Goal: Task Accomplishment & Management: Manage account settings

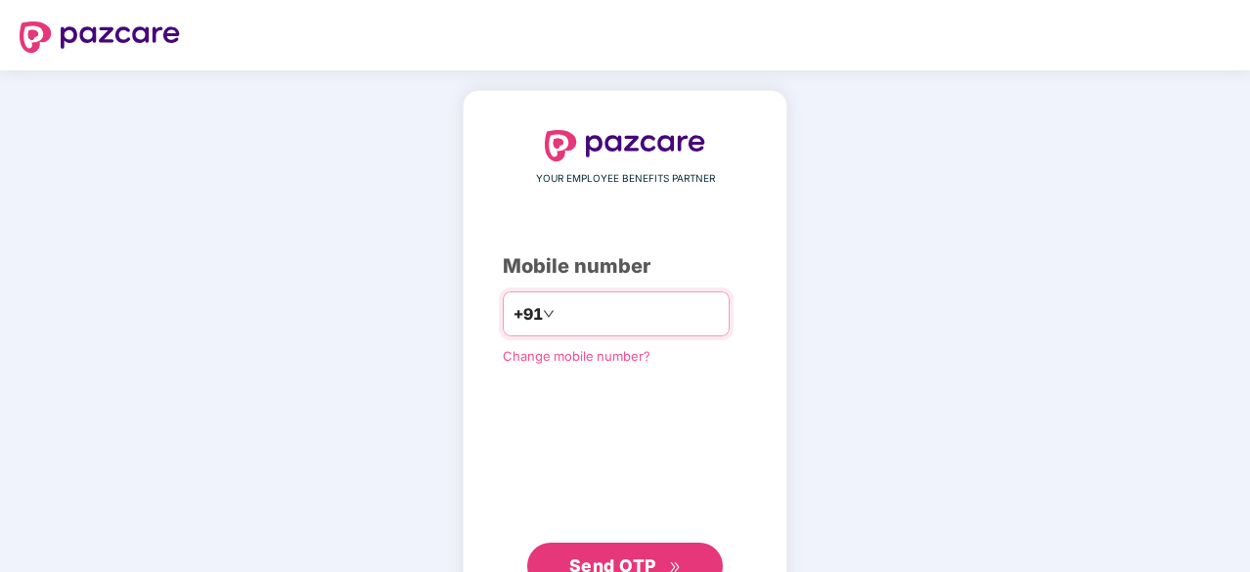
click at [558, 308] on input "number" at bounding box center [638, 313] width 160 height 31
type input "**********"
click at [642, 560] on span "Send OTP" at bounding box center [612, 564] width 87 height 21
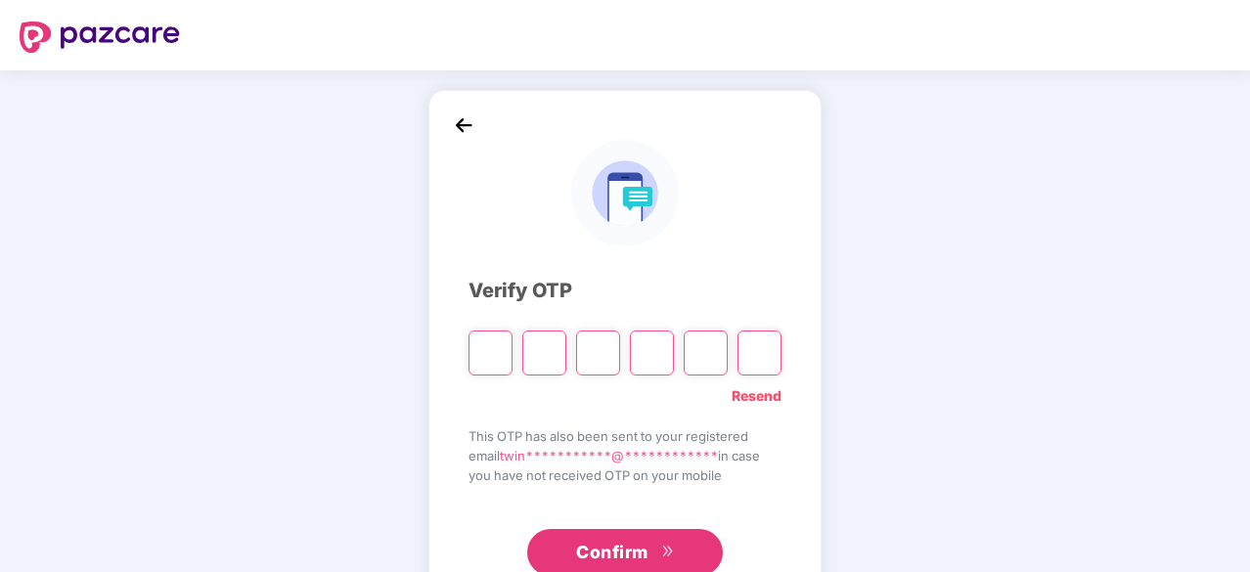
type input "*"
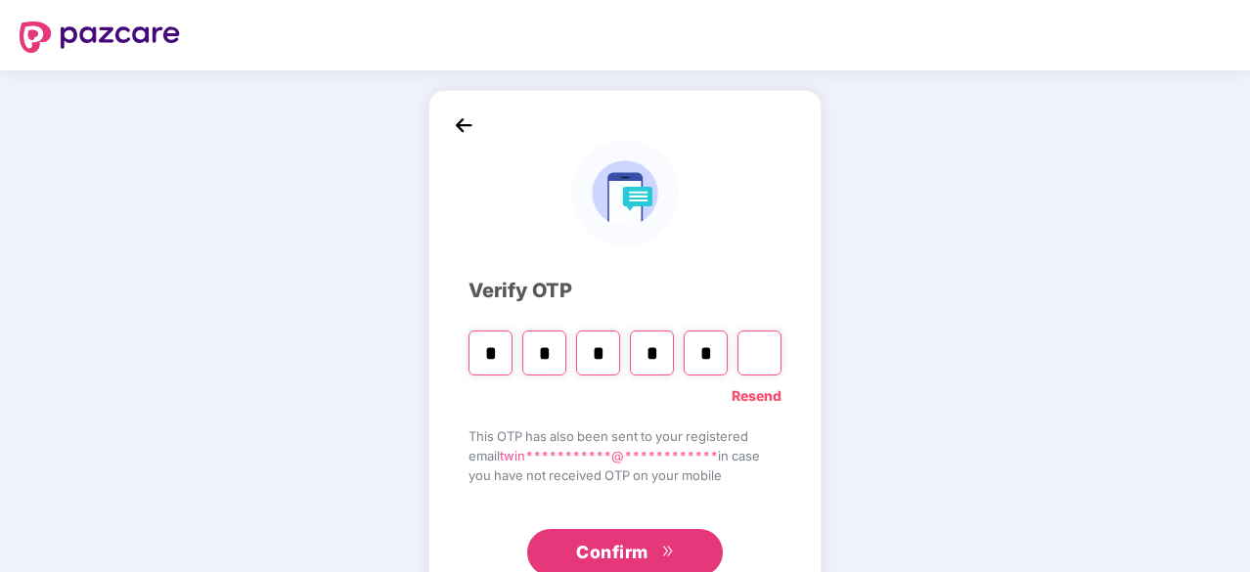
type input "*"
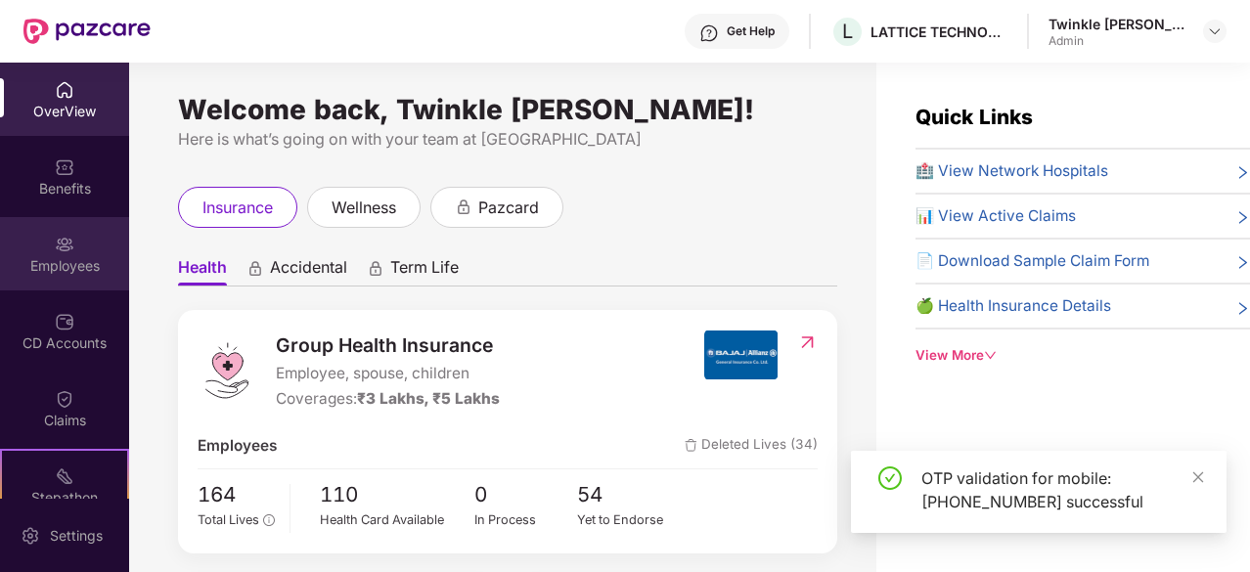
click at [81, 278] on div "Employees" at bounding box center [64, 253] width 129 height 73
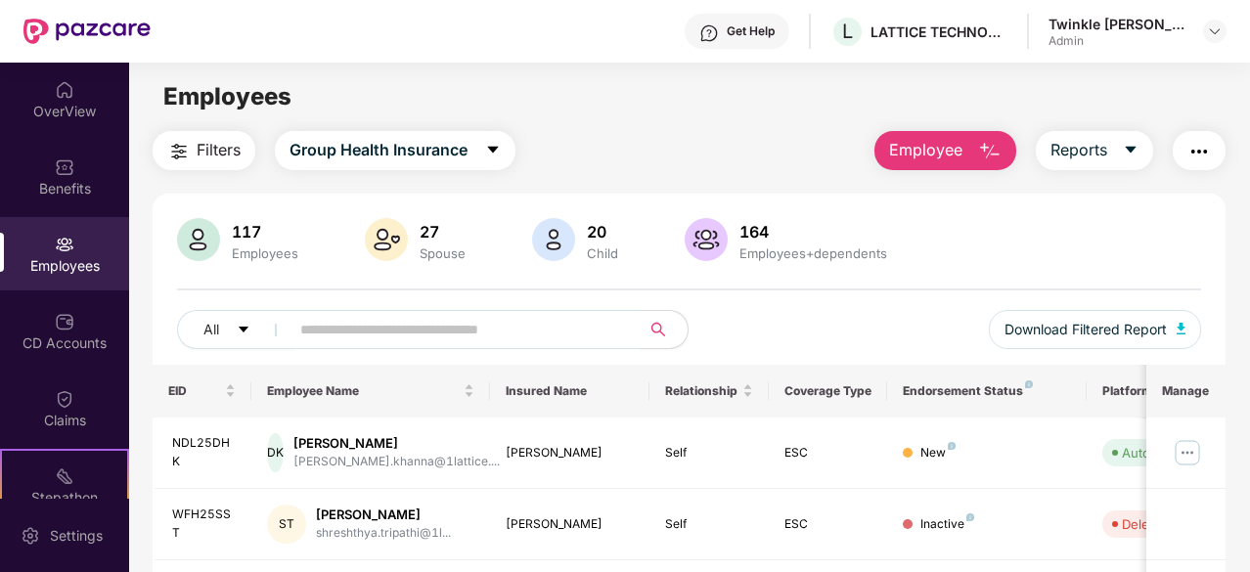
click at [436, 336] on input "text" at bounding box center [457, 329] width 314 height 29
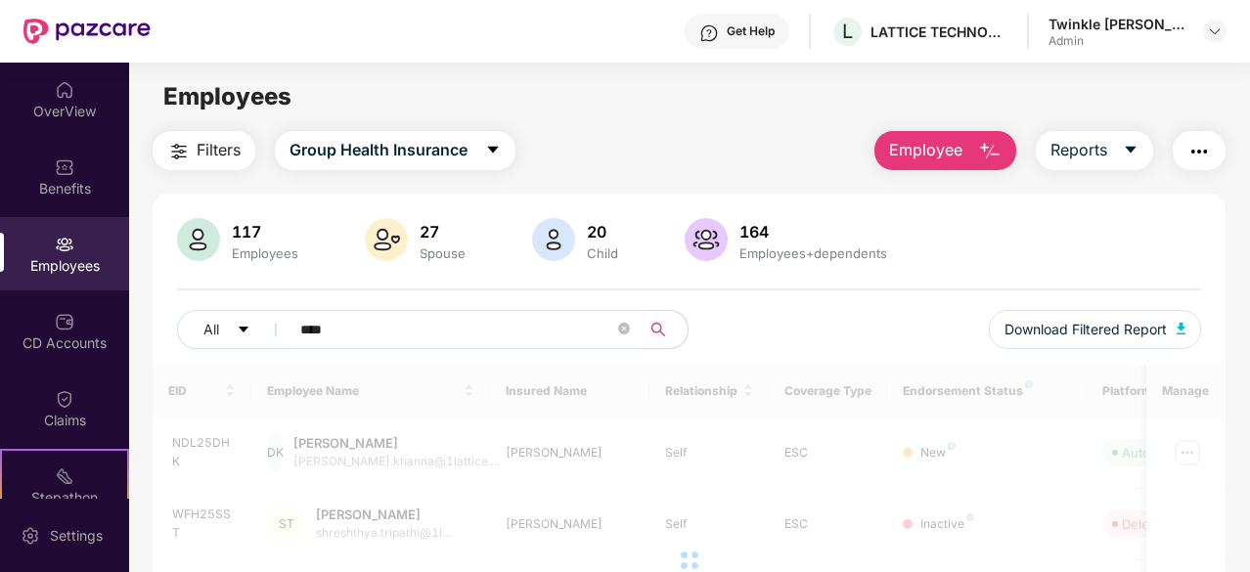
type input "****"
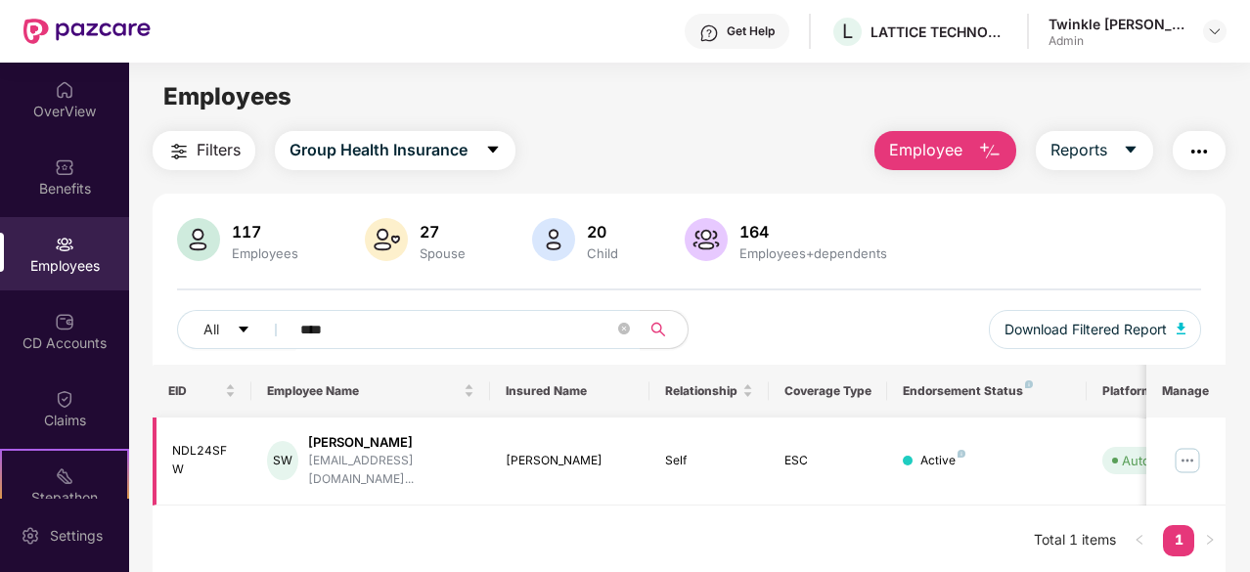
click at [1196, 457] on img at bounding box center [1187, 460] width 31 height 31
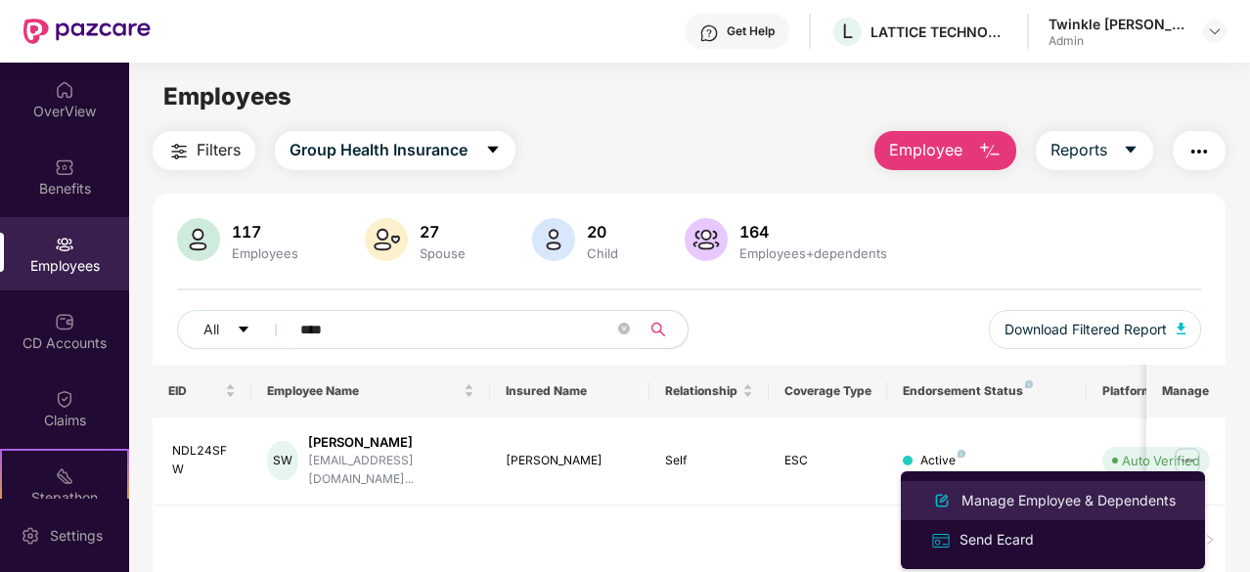
click at [1066, 507] on div "Manage Employee & Dependents" at bounding box center [1068, 501] width 222 height 22
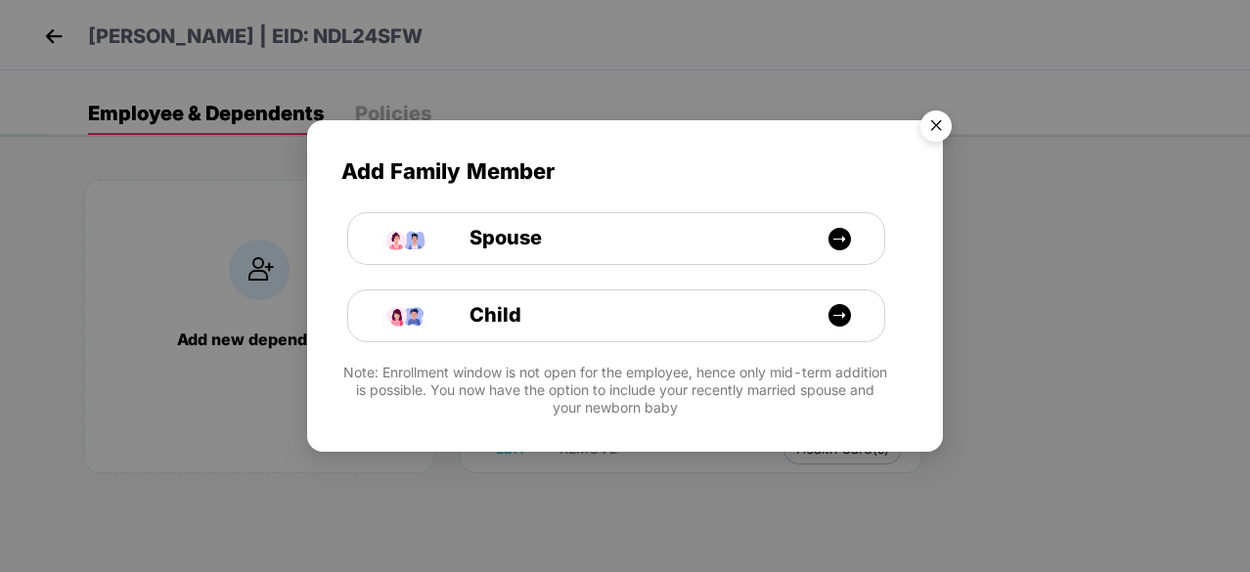
click at [943, 124] on img "Close" at bounding box center [936, 129] width 55 height 55
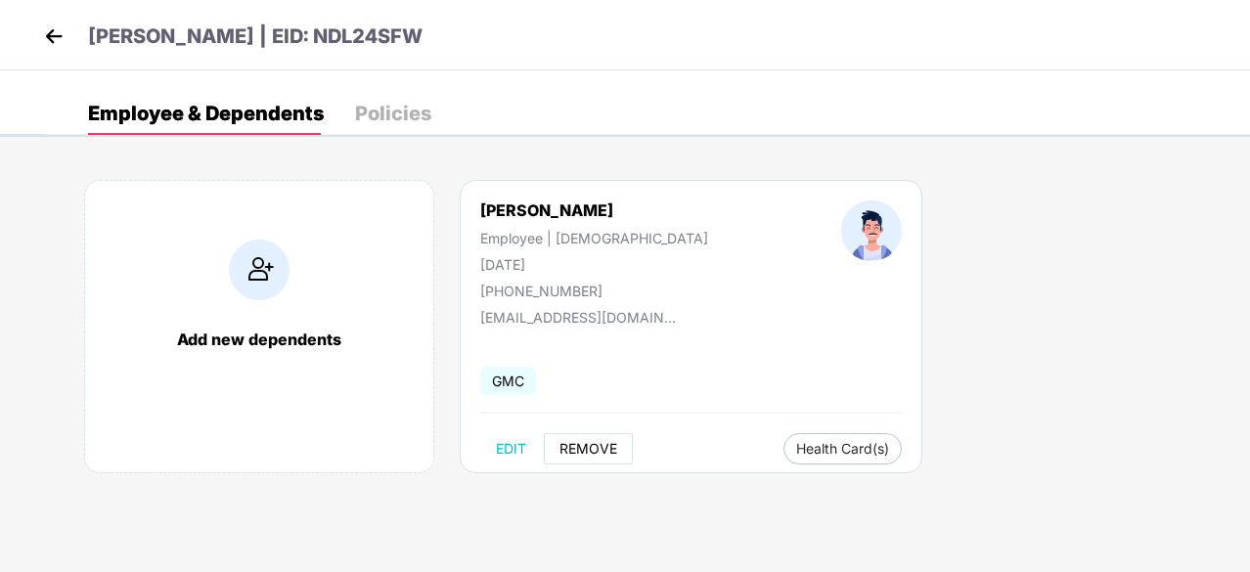
click at [585, 443] on span "REMOVE" at bounding box center [588, 449] width 58 height 16
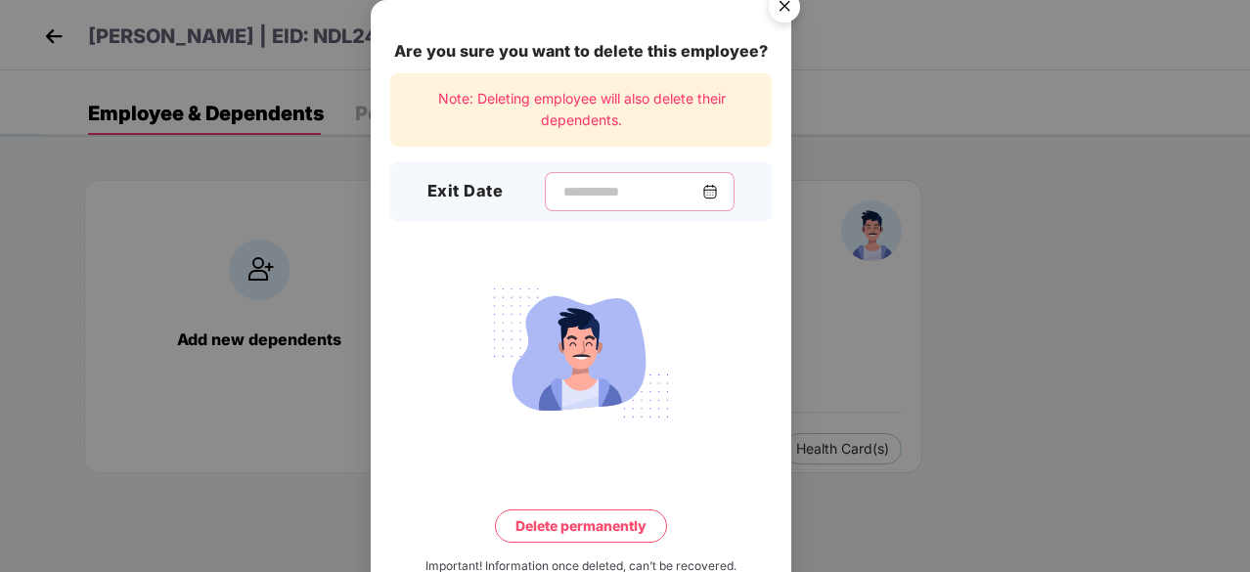
click at [596, 188] on input at bounding box center [631, 192] width 141 height 21
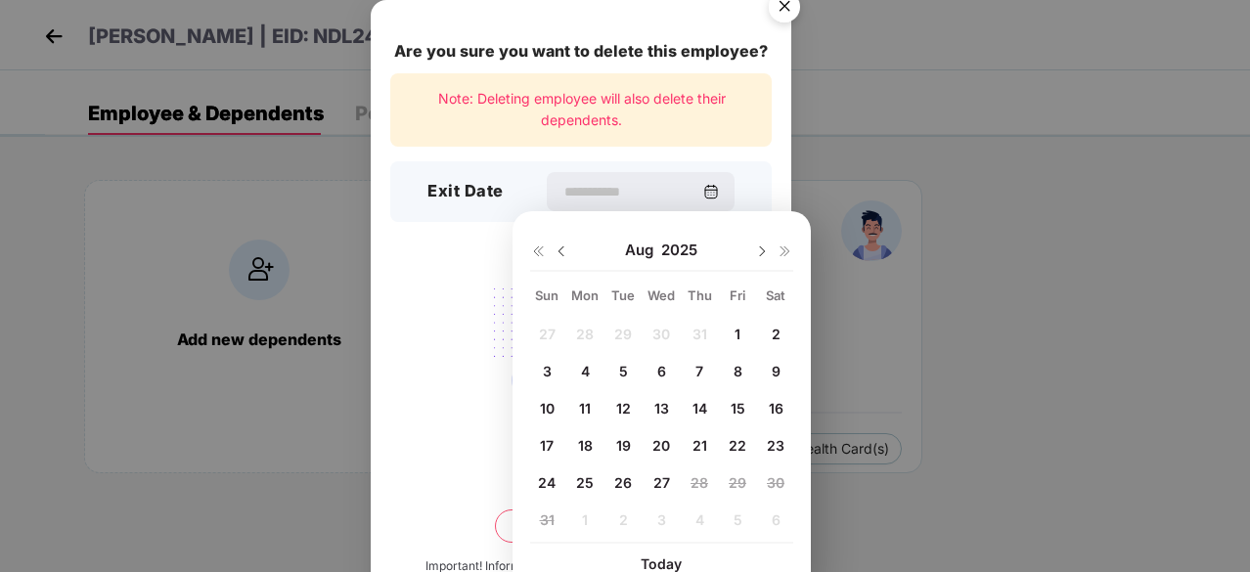
click at [658, 485] on span "27" at bounding box center [661, 482] width 17 height 17
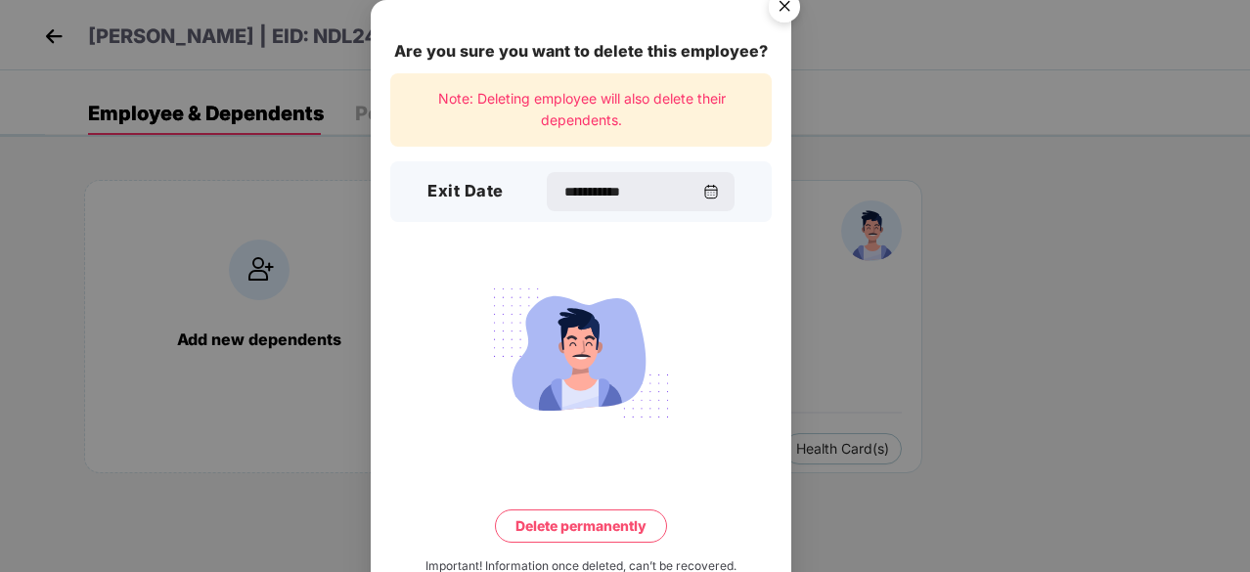
type input "**********"
click at [577, 529] on button "Delete permanently" at bounding box center [581, 526] width 172 height 33
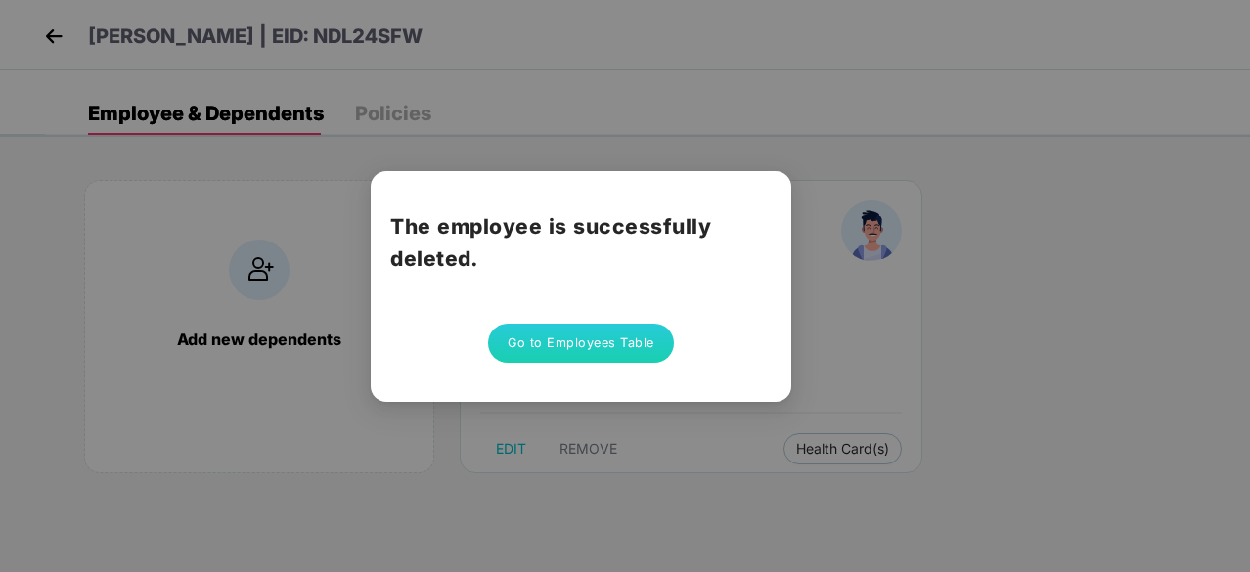
click at [983, 313] on div "The employee is successfully deleted. Go to Employees Table" at bounding box center [625, 286] width 1250 height 572
click at [653, 332] on button "Go to Employees Table" at bounding box center [581, 343] width 186 height 39
